Goal: Task Accomplishment & Management: Manage account settings

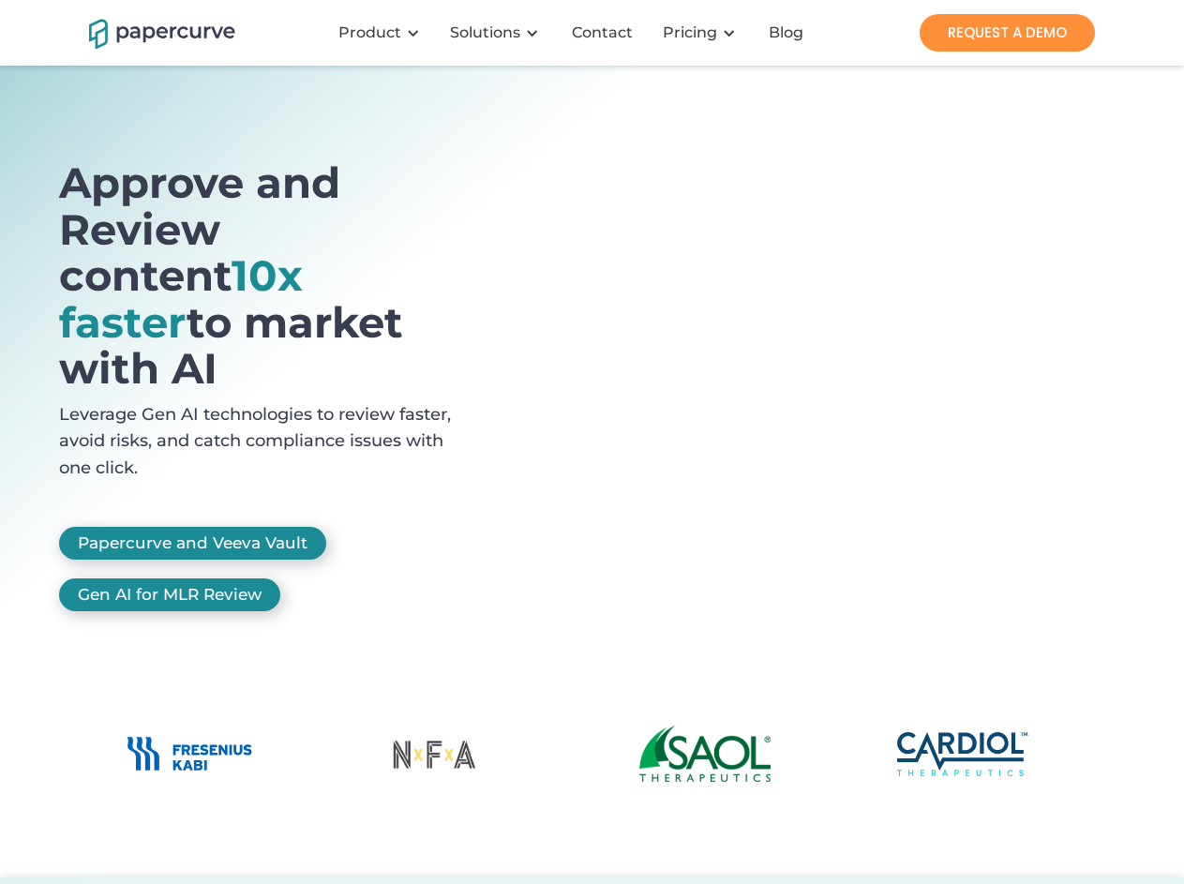
click at [383, 33] on div "Product" at bounding box center [370, 32] width 63 height 19
click at [498, 33] on div "Solutions" at bounding box center [485, 32] width 70 height 19
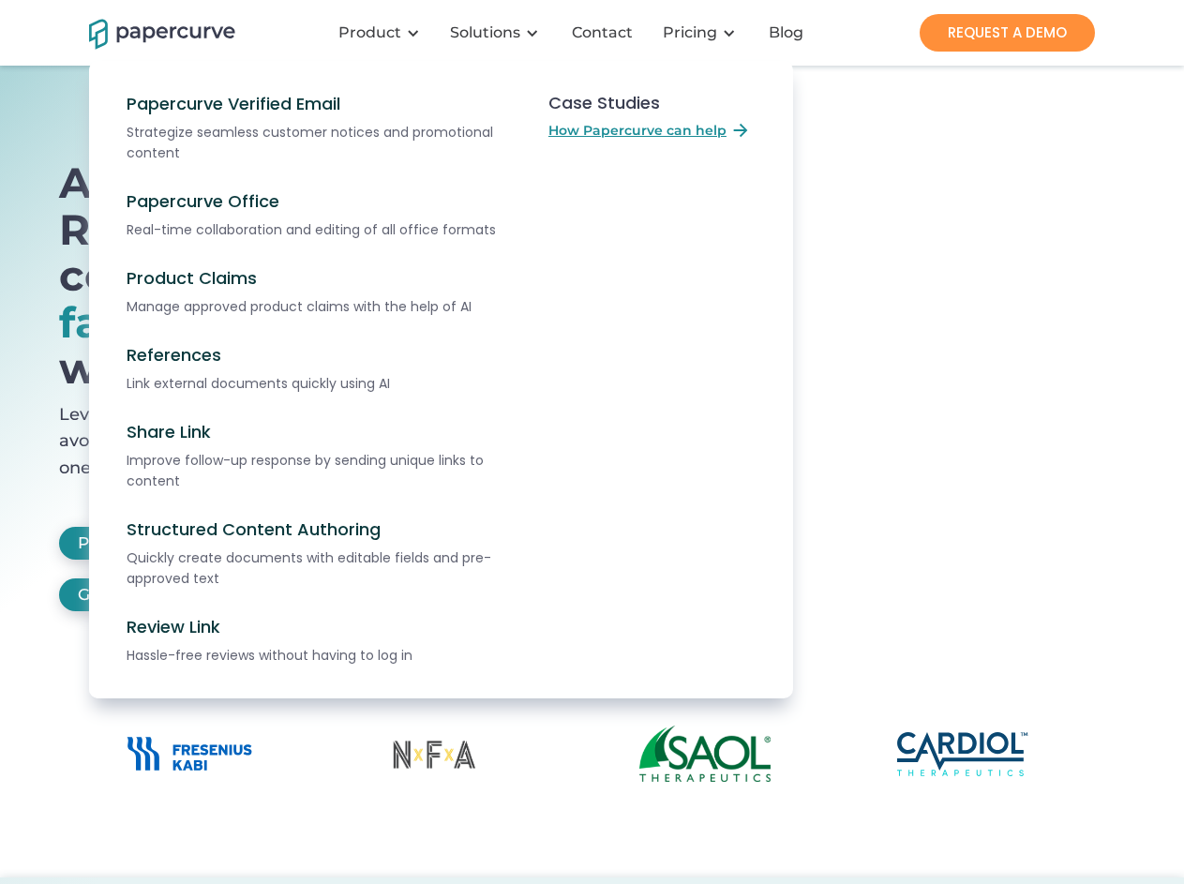
click at [267, 320] on h1 "Approve and Review content 10x faster to market with AI" at bounding box center [267, 275] width 416 height 233
